Goal: Task Accomplishment & Management: Manage account settings

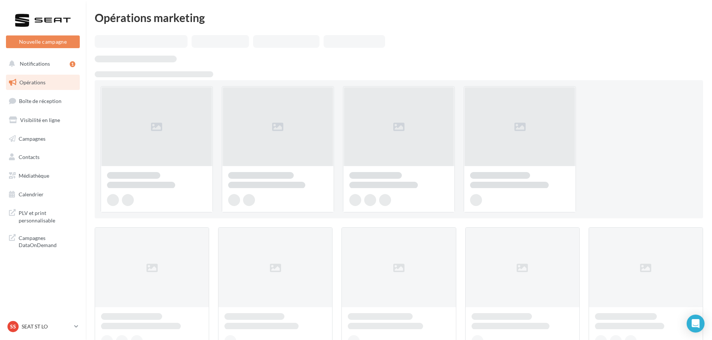
click at [47, 92] on ul "Opérations Boîte de réception Visibilité en ligne Campagnes Contacts Mes cibles…" at bounding box center [43, 139] width 80 height 134
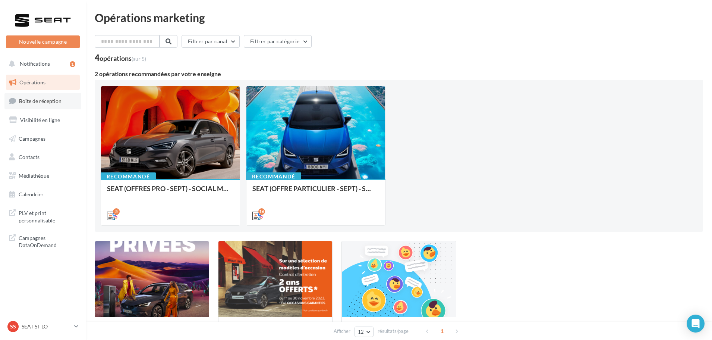
click at [48, 100] on span "Boîte de réception" at bounding box center [40, 101] width 43 height 6
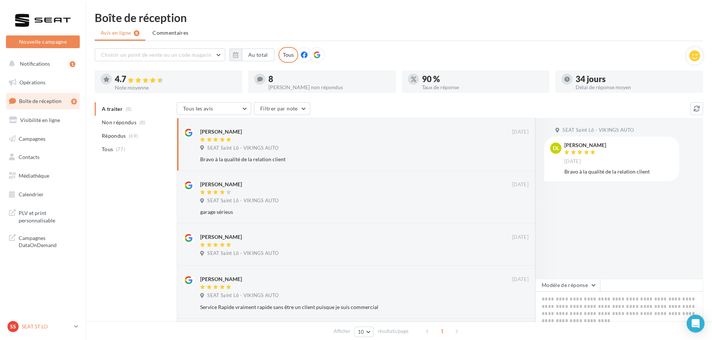
click at [39, 330] on div "SS SEAT ST LO SEAT-[GEOGRAPHIC_DATA]" at bounding box center [39, 326] width 64 height 11
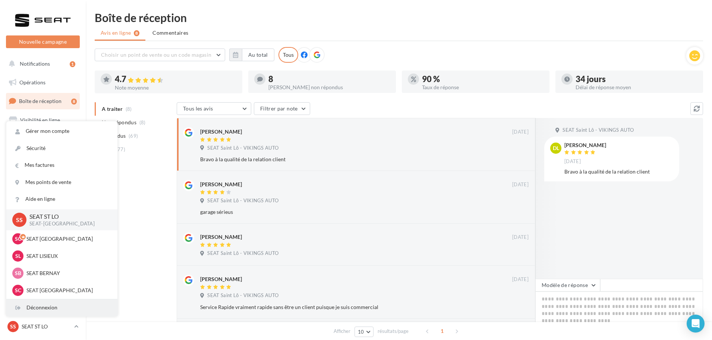
click at [43, 312] on div "Déconnexion" at bounding box center [61, 307] width 111 height 17
